Goal: Communication & Community: Answer question/provide support

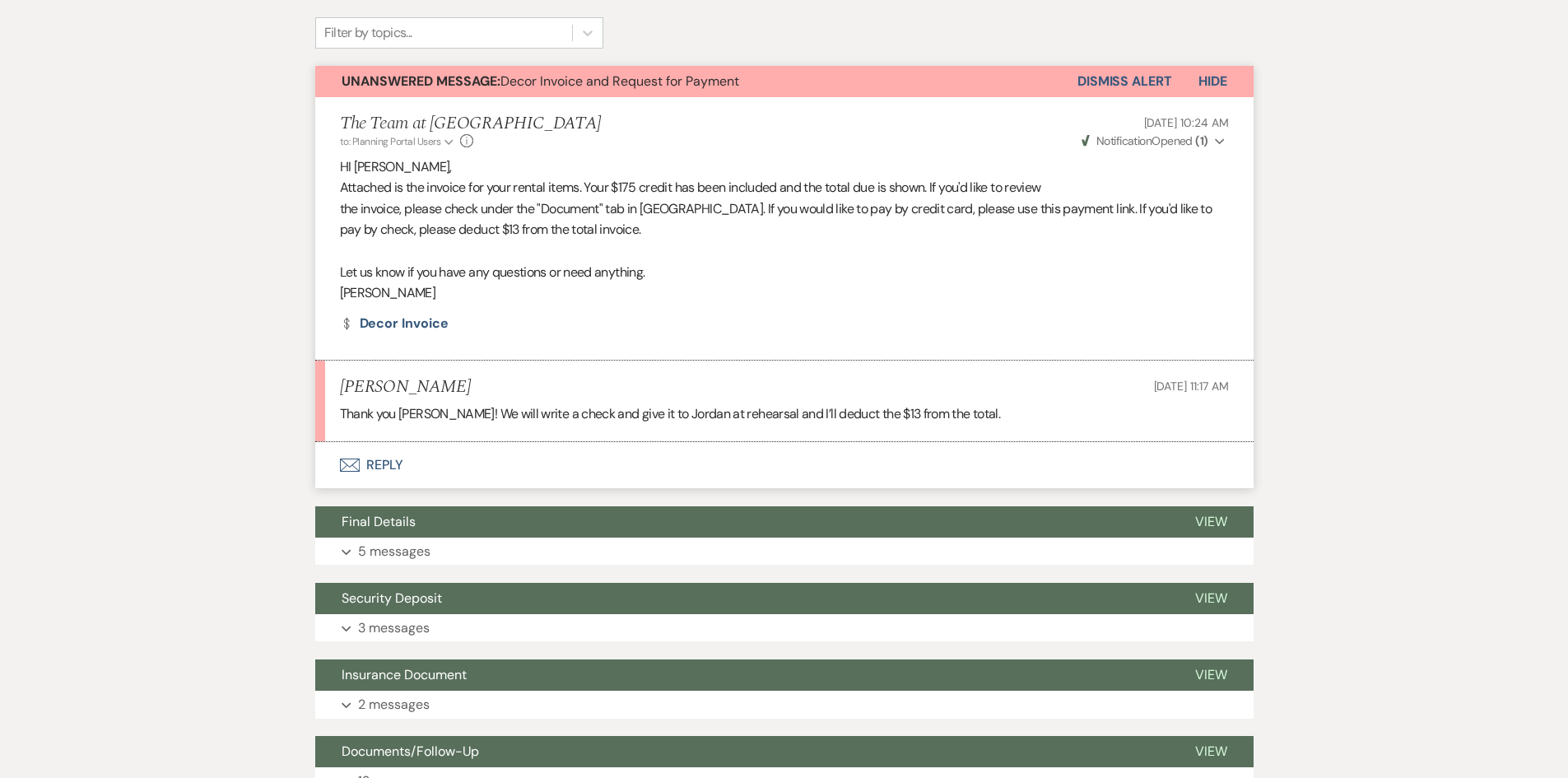
click at [380, 466] on button "Envelope Reply" at bounding box center [784, 465] width 938 height 46
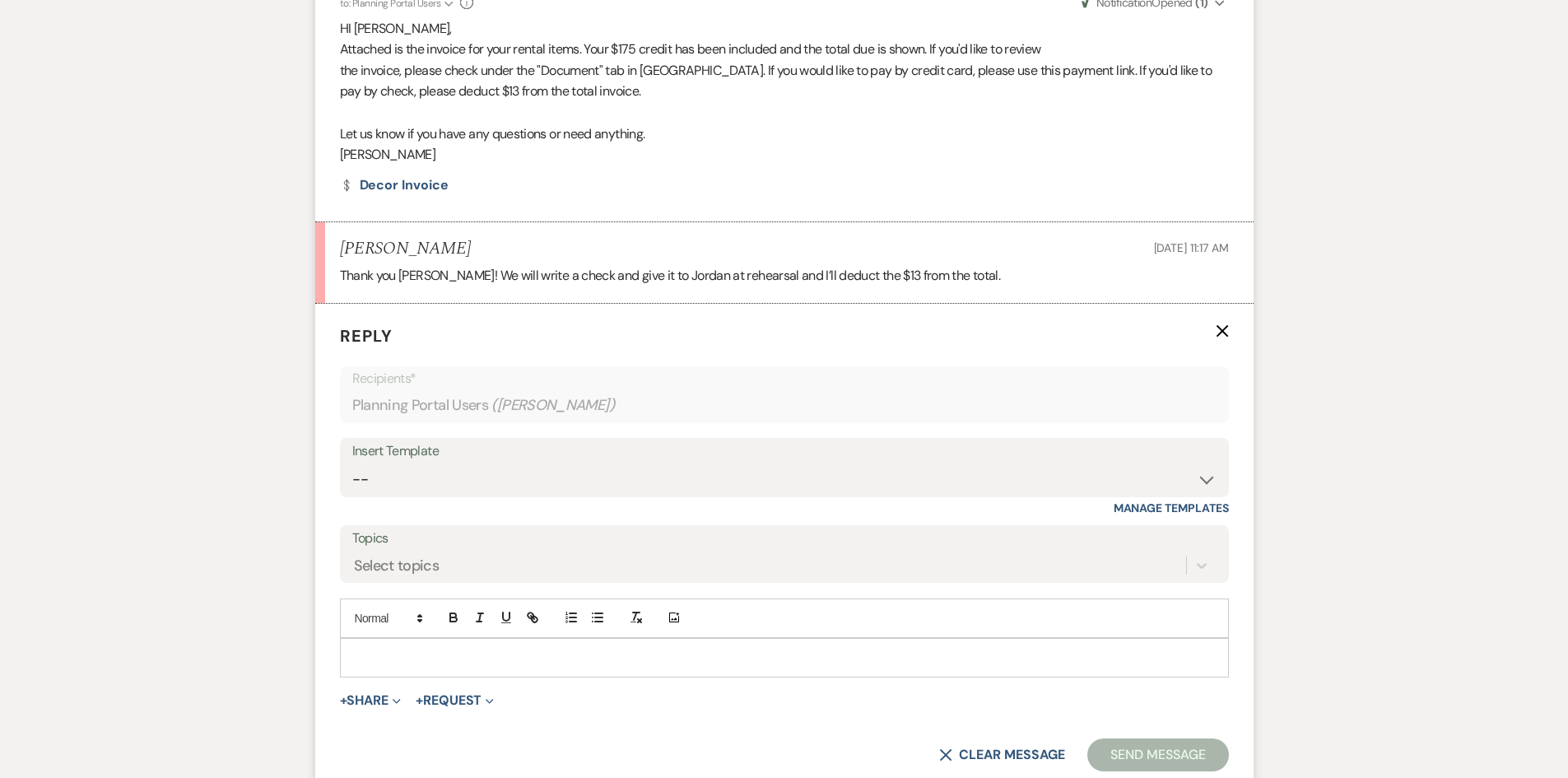
scroll to position [673, 0]
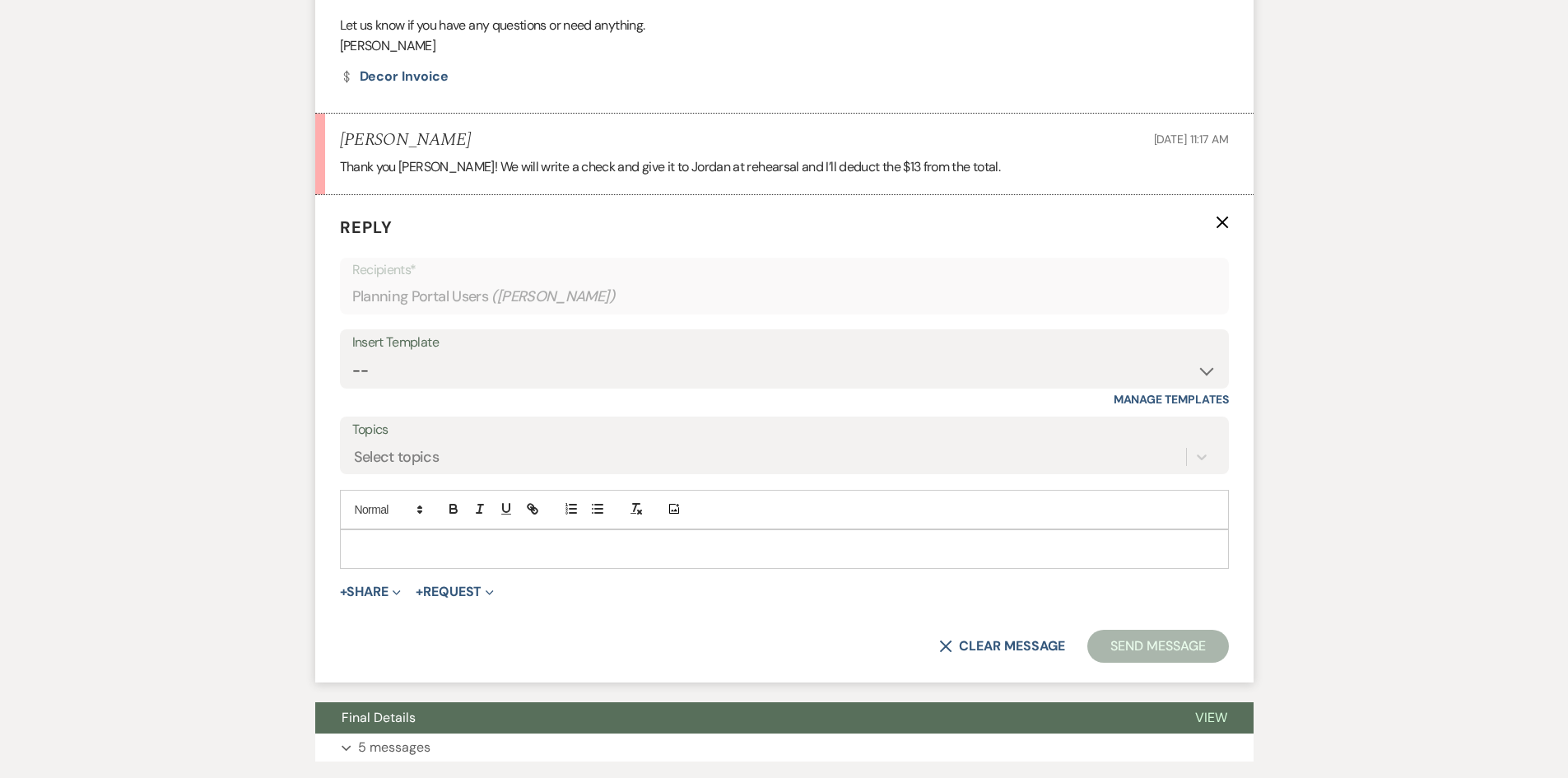
click at [382, 550] on p at bounding box center [784, 549] width 863 height 18
click at [1183, 653] on button "Send Message" at bounding box center [1158, 646] width 141 height 33
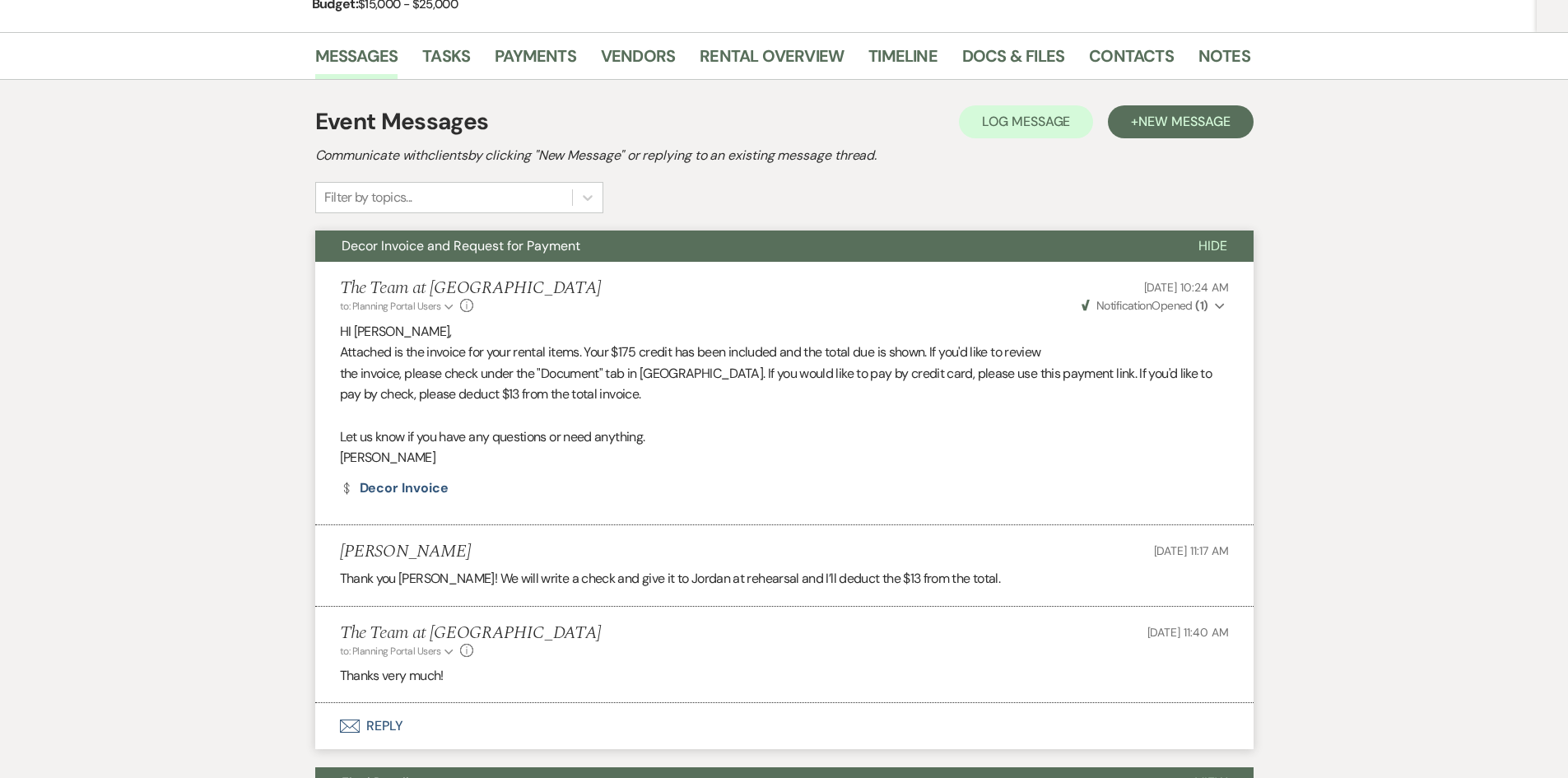
scroll to position [0, 0]
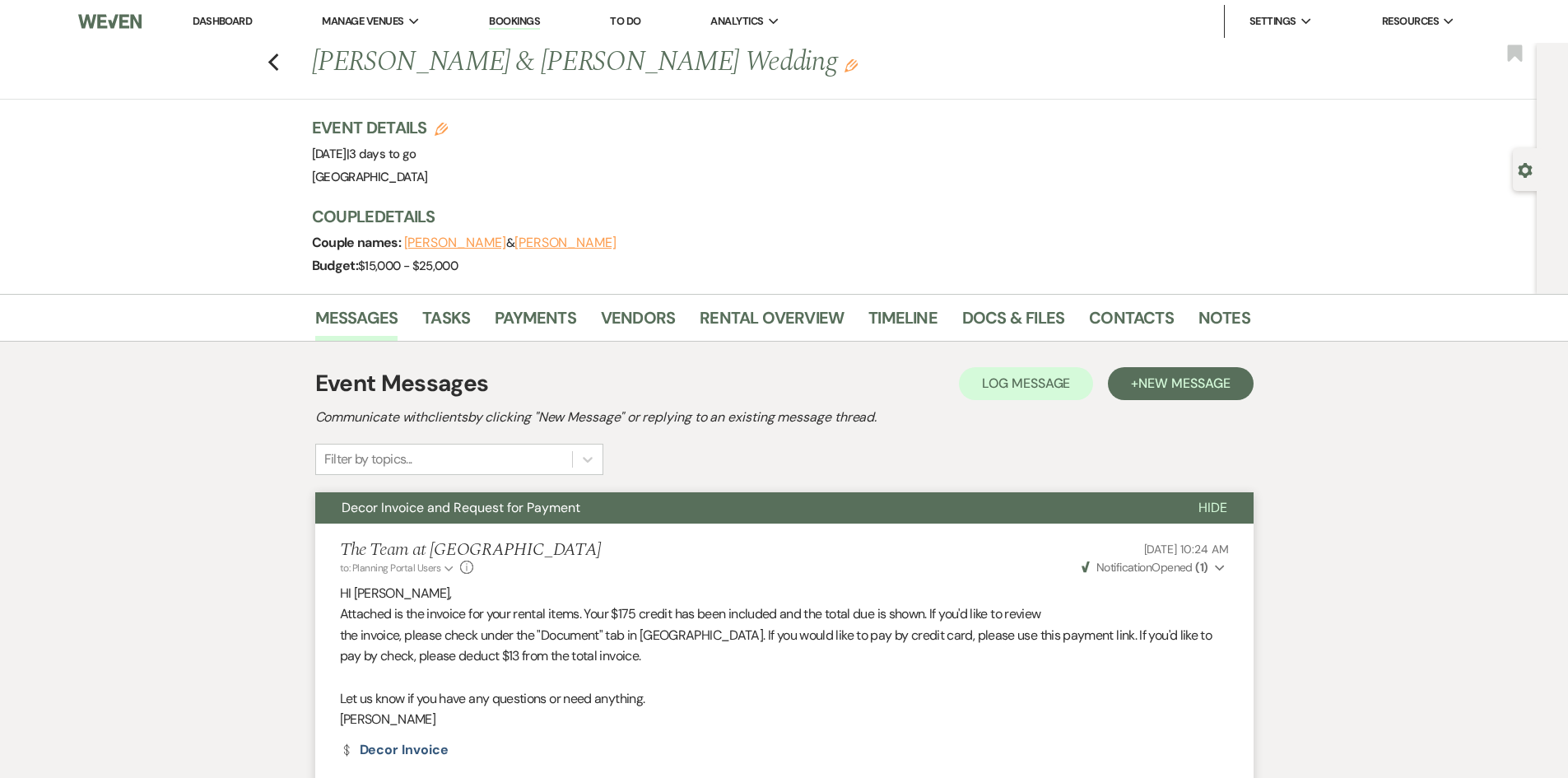
click at [230, 18] on link "Dashboard" at bounding box center [222, 21] width 59 height 14
